Goal: Task Accomplishment & Management: Manage account settings

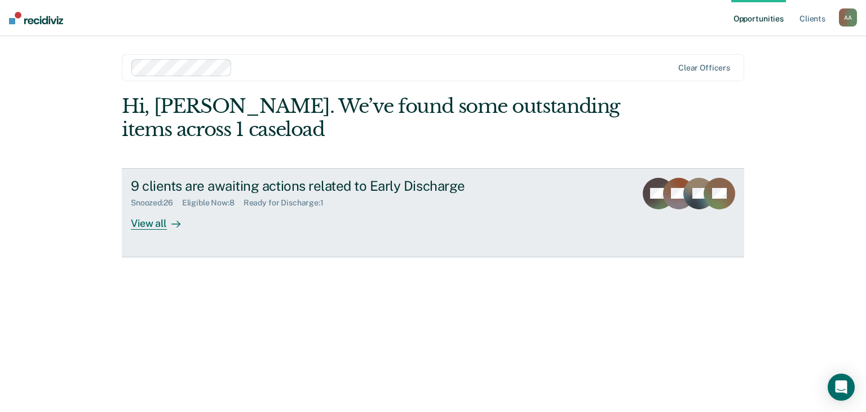
click at [158, 225] on div "View all" at bounding box center [162, 218] width 63 height 22
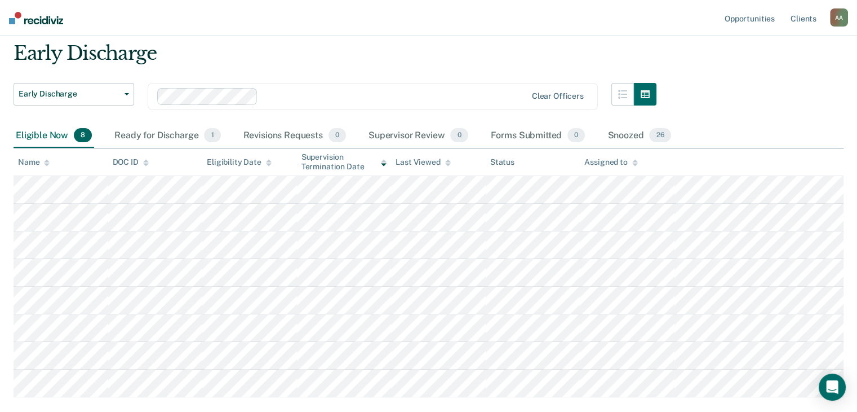
scroll to position [56, 0]
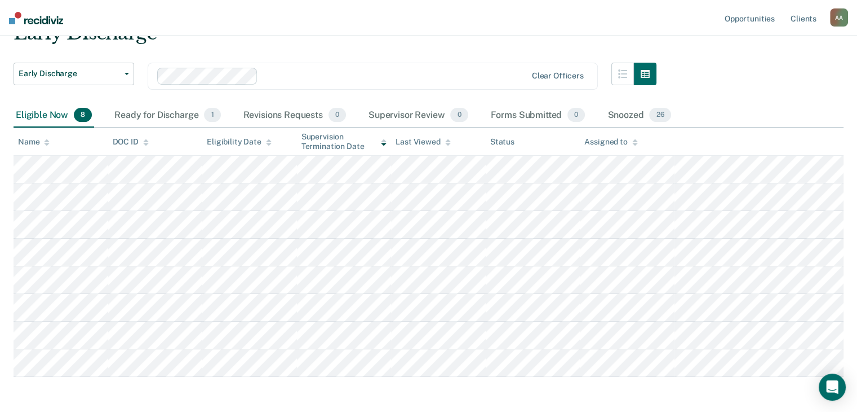
click at [320, 41] on div "Early Discharge" at bounding box center [335, 37] width 643 height 32
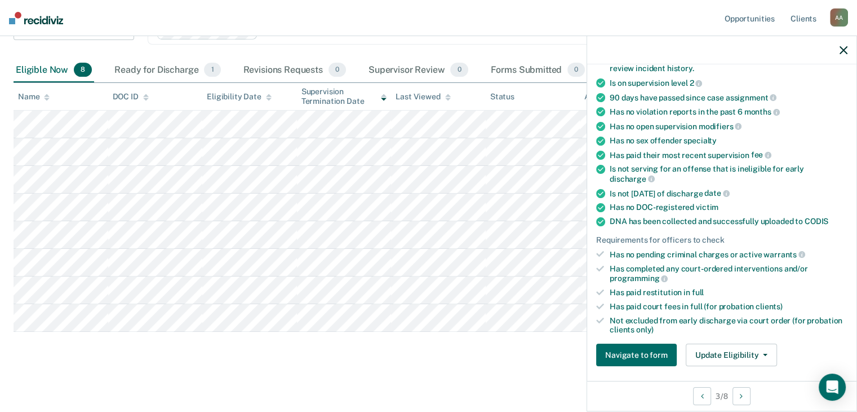
scroll to position [169, 0]
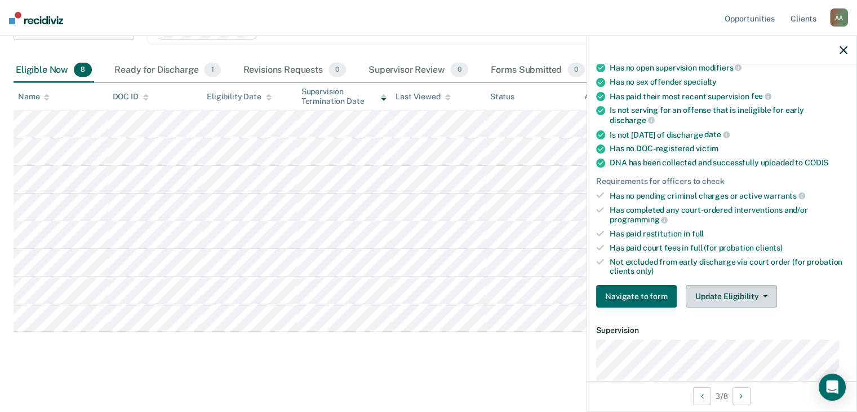
click at [719, 294] on button "Update Eligibility" at bounding box center [731, 296] width 91 height 23
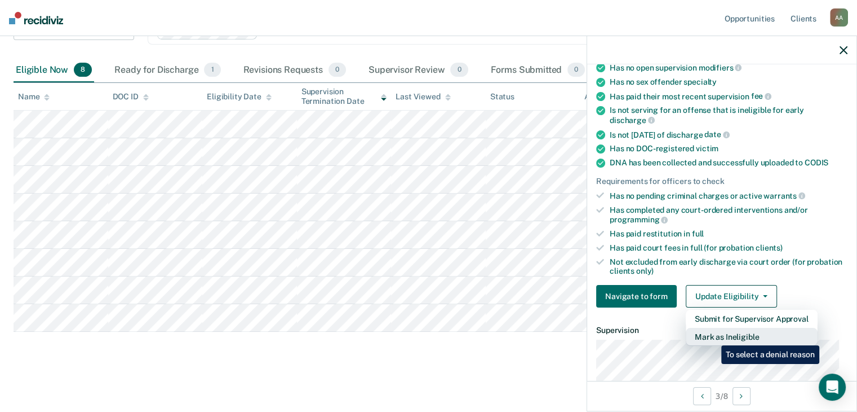
click at [713, 337] on button "Mark as Ineligible" at bounding box center [752, 337] width 132 height 18
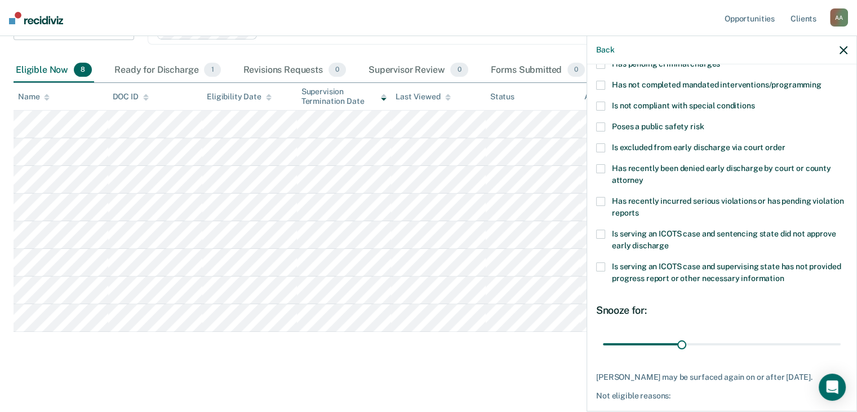
scroll to position [50, 0]
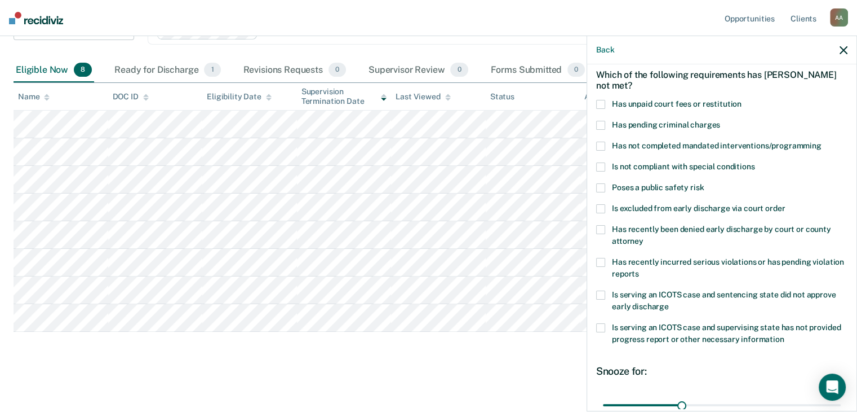
click at [600, 103] on span at bounding box center [600, 104] width 9 height 9
click at [742, 100] on input "Has unpaid court fees or restitution" at bounding box center [742, 100] width 0 height 0
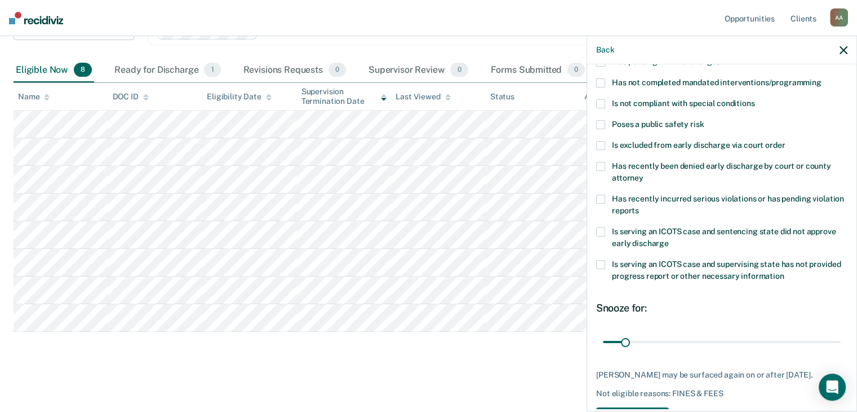
scroll to position [163, 0]
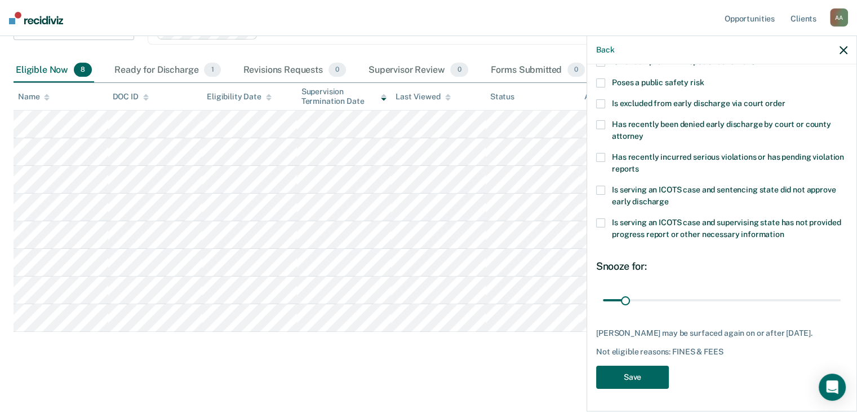
click at [643, 375] on button "Save" at bounding box center [632, 376] width 73 height 23
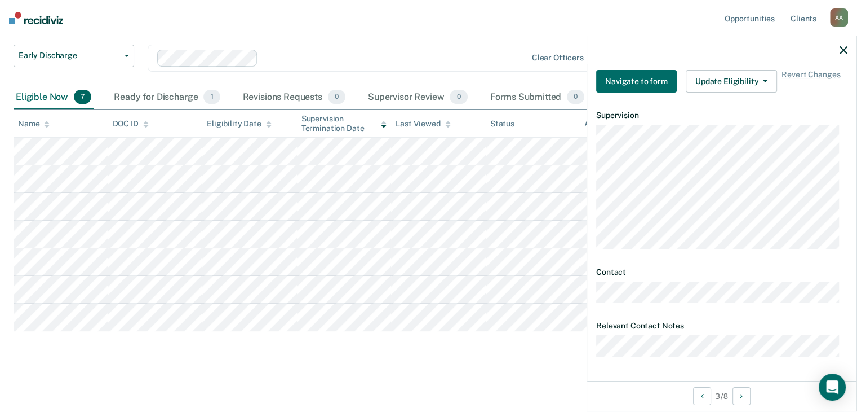
scroll to position [470, 0]
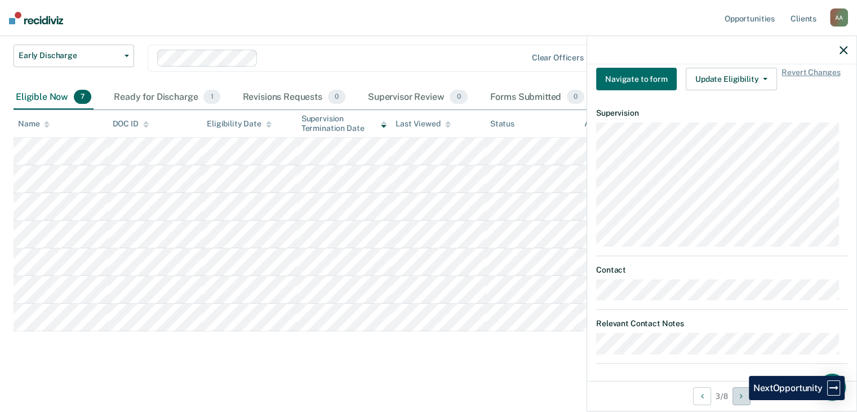
click at [741, 400] on button "Next Opportunity" at bounding box center [742, 396] width 18 height 18
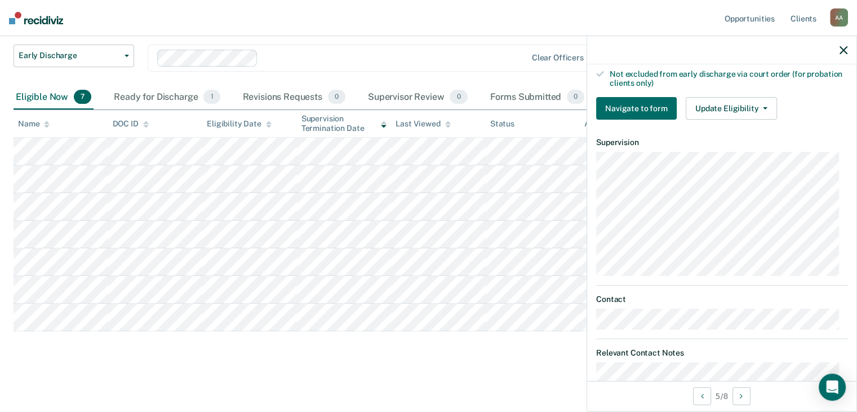
scroll to position [227, 0]
